Goal: Task Accomplishment & Management: Use online tool/utility

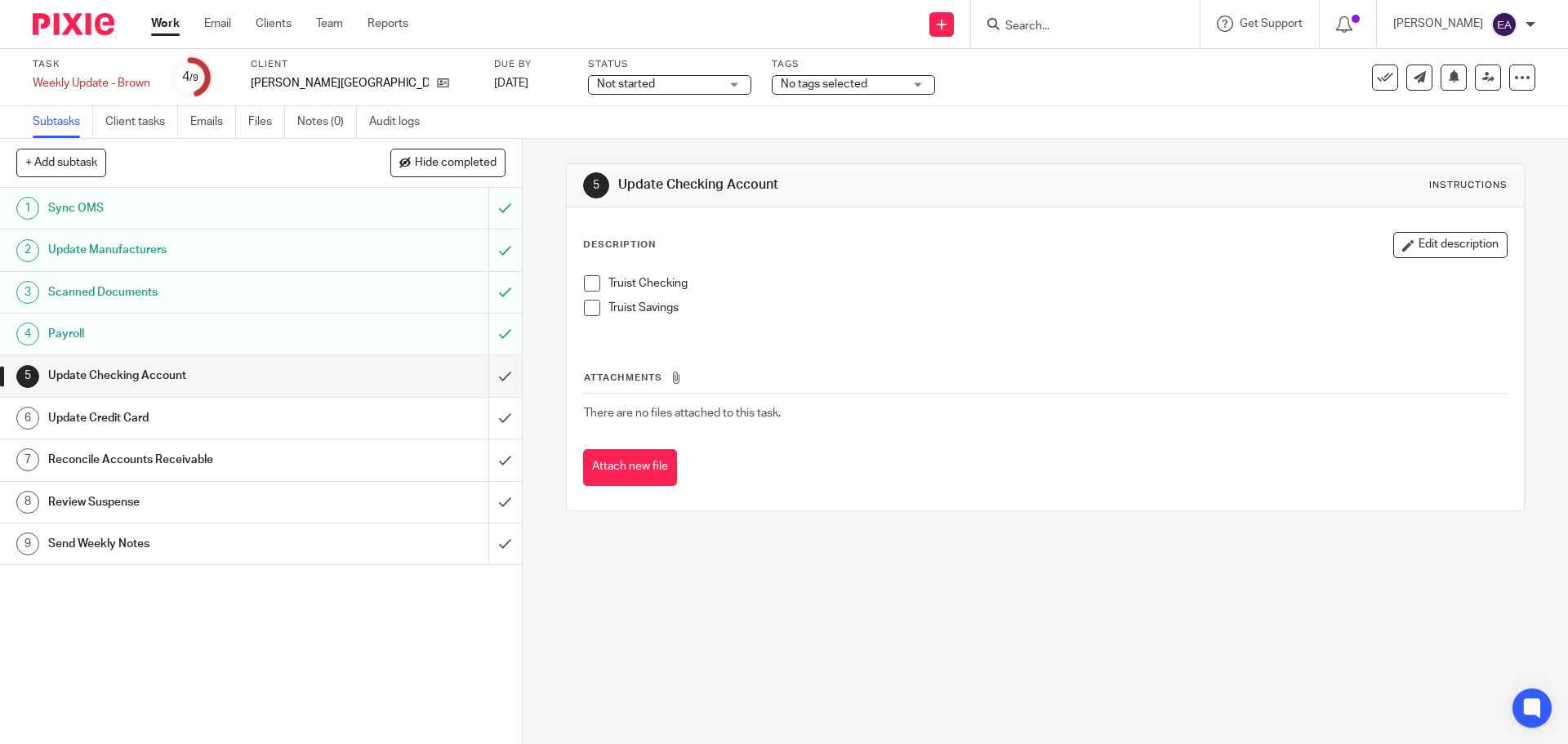
click at [577, 278] on div "Truist Checking Truist Savings" at bounding box center [1044, 302] width 939 height 70
click at [584, 278] on span at bounding box center [592, 283] width 16 height 16
click at [584, 311] on span at bounding box center [592, 307] width 16 height 16
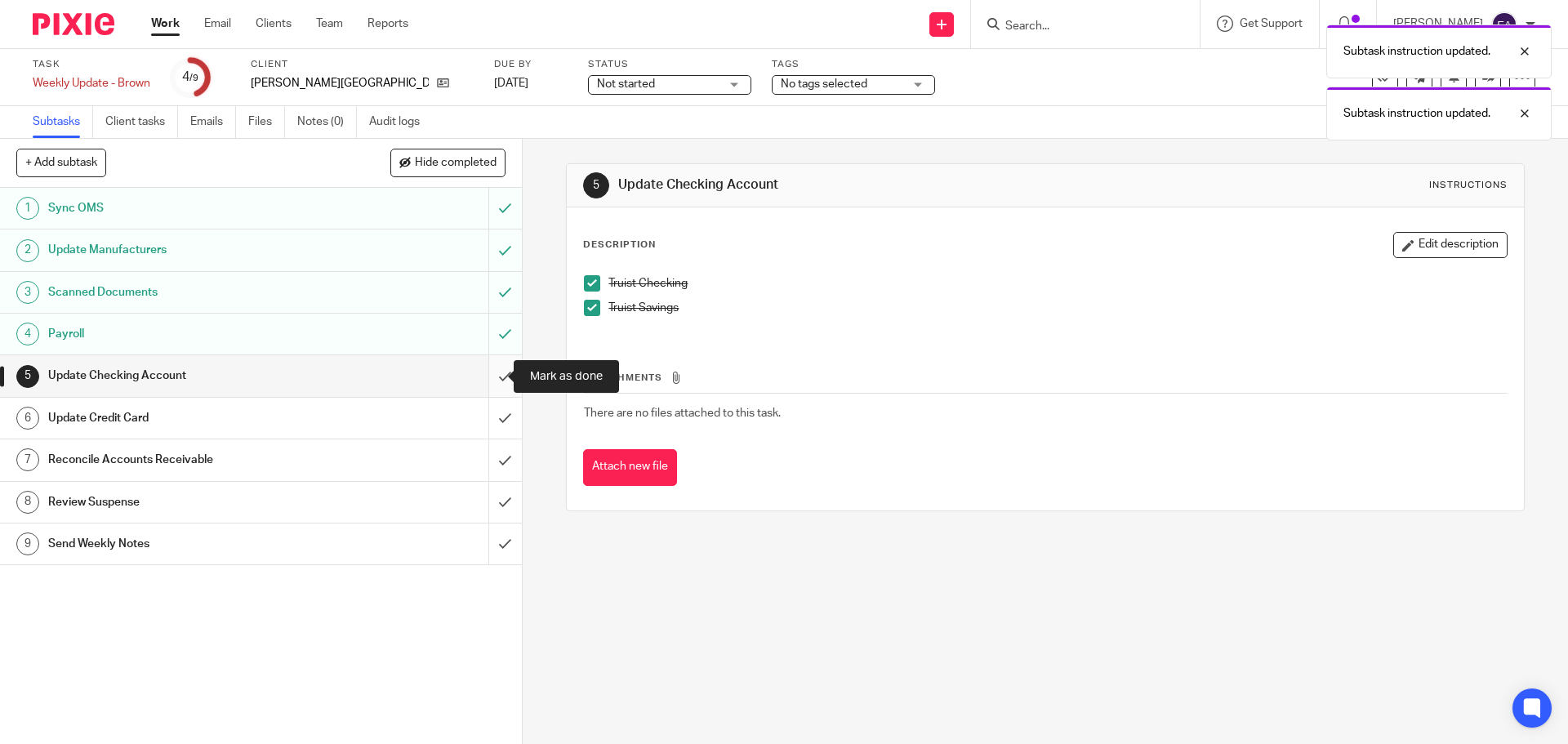
click at [487, 375] on input "submit" at bounding box center [260, 375] width 522 height 41
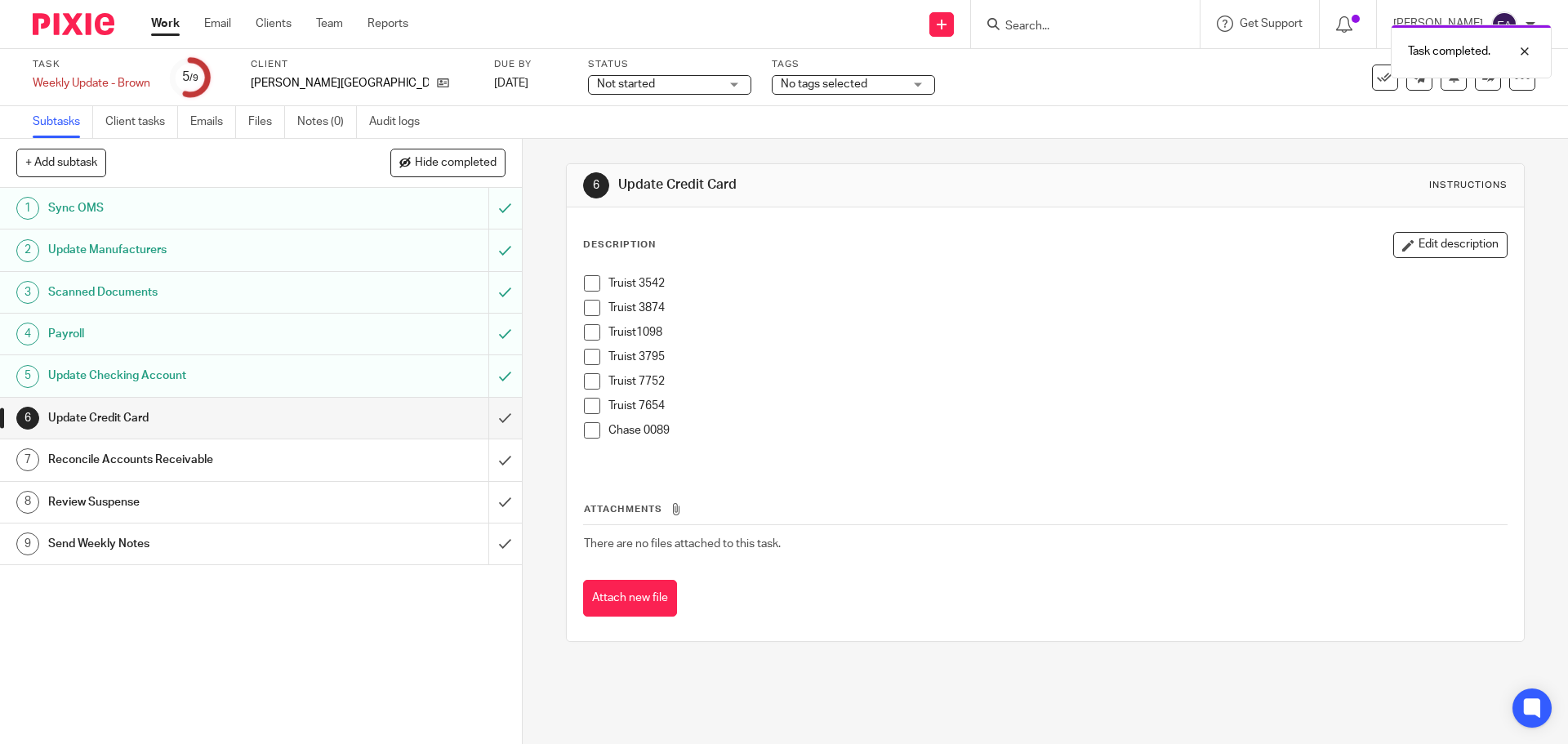
click at [587, 280] on span at bounding box center [592, 283] width 16 height 16
click at [584, 296] on li "Truist 3542" at bounding box center [1045, 288] width 923 height 25
click at [584, 313] on span at bounding box center [592, 307] width 16 height 16
click at [584, 344] on li "Truist1098" at bounding box center [1045, 337] width 923 height 25
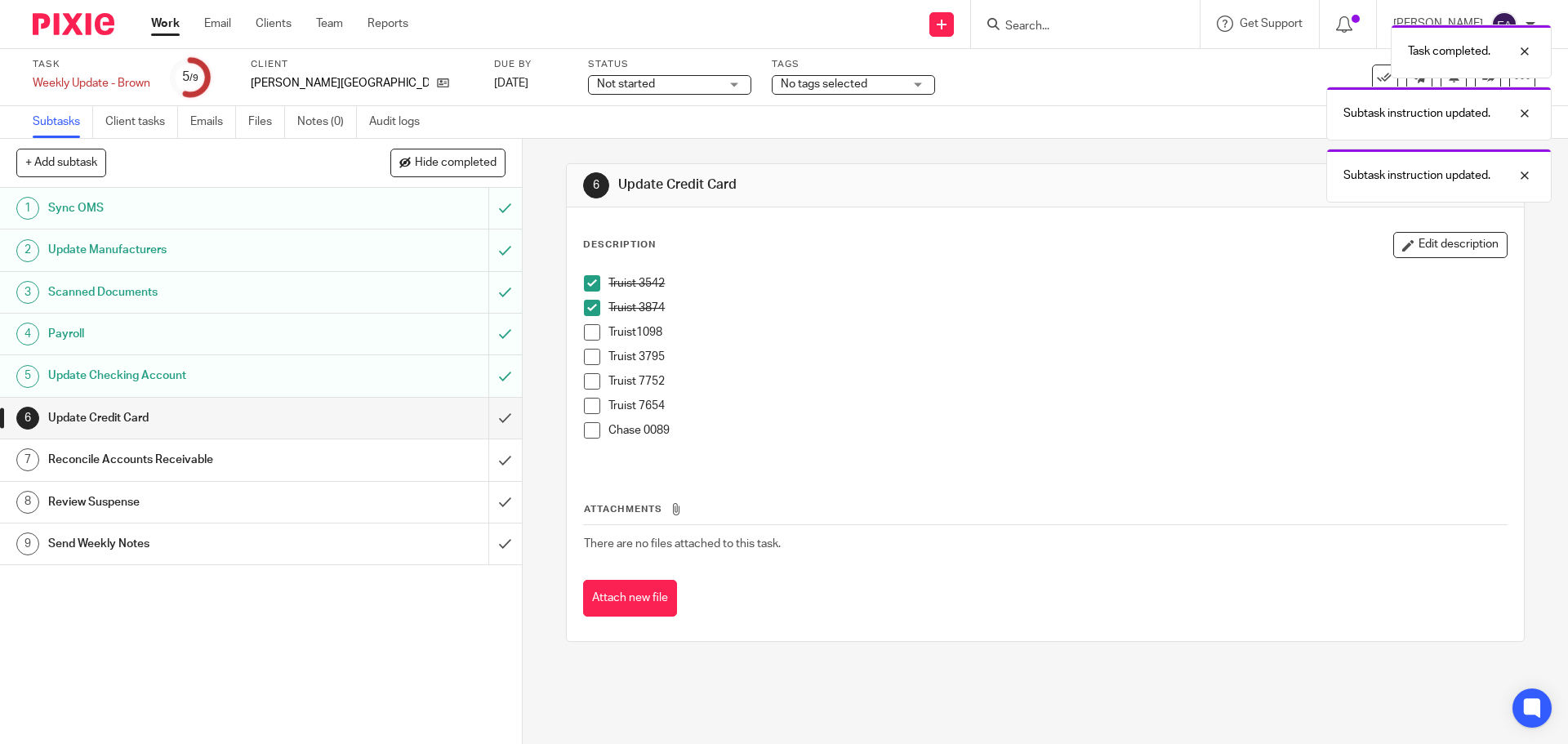
click at [584, 337] on span at bounding box center [592, 332] width 16 height 16
click at [584, 356] on span at bounding box center [592, 356] width 16 height 16
click at [577, 385] on div "Truist 3542 Truist 3874 Truist1098 Truist 3795 Truist 7752 Truist 7654 Chase 00…" at bounding box center [1044, 367] width 939 height 201
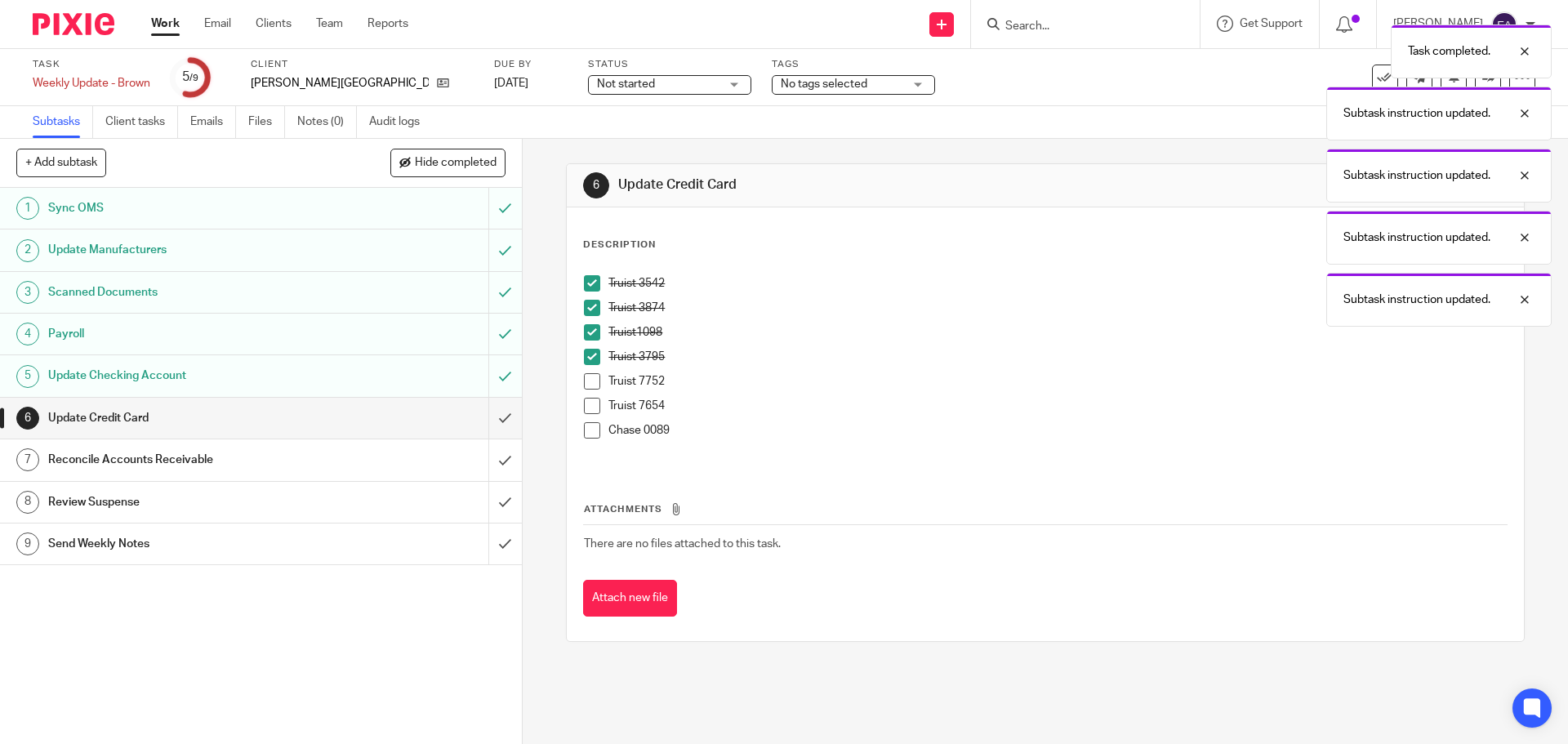
click at [588, 375] on span at bounding box center [592, 381] width 16 height 16
click at [587, 403] on span at bounding box center [592, 405] width 16 height 16
